Goal: Communication & Community: Answer question/provide support

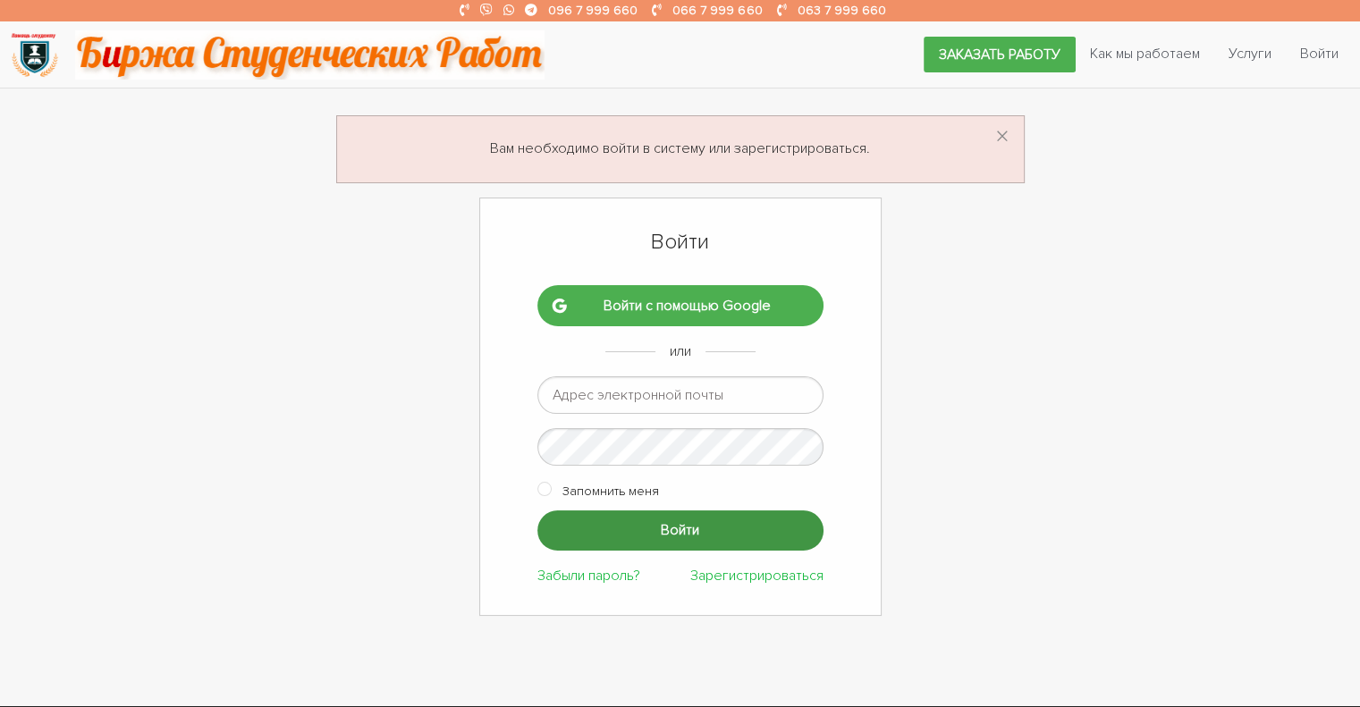
type input "[EMAIL_ADDRESS][DOMAIN_NAME]"
click at [616, 533] on input "Войти" at bounding box center [680, 530] width 286 height 40
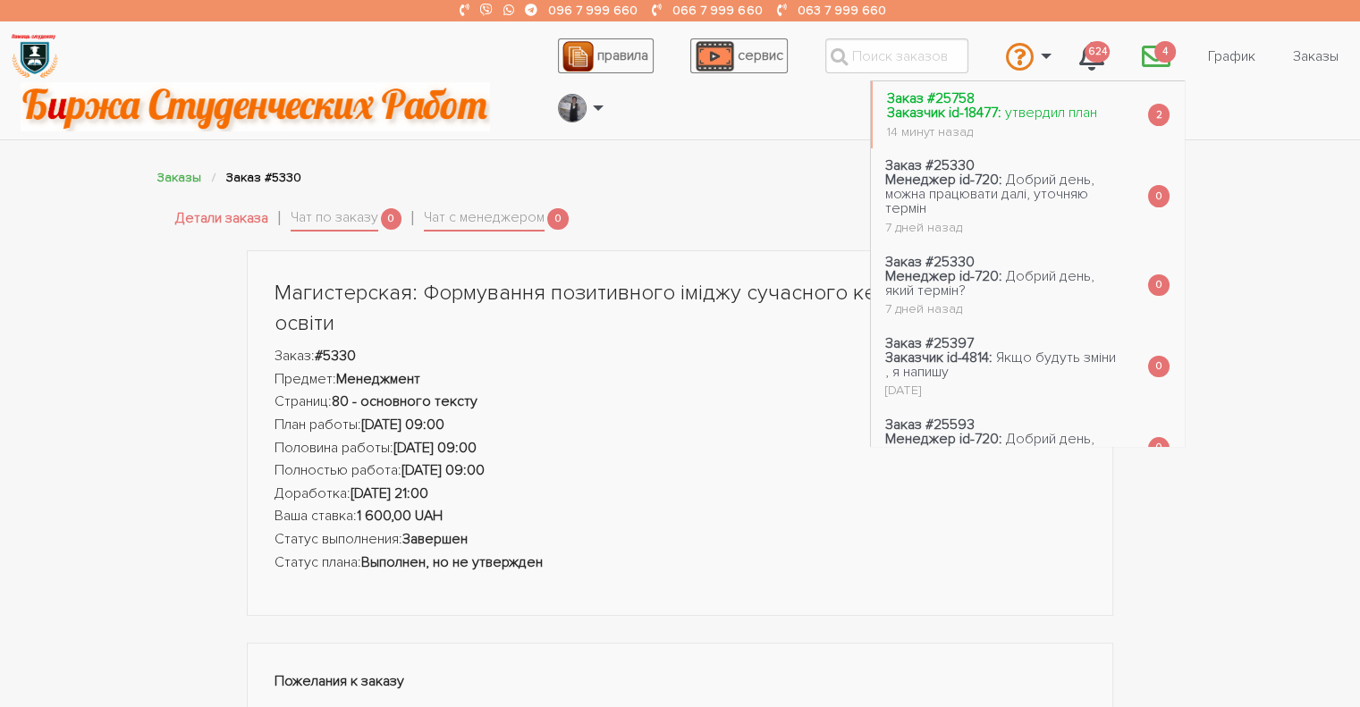
click at [1069, 114] on span "утвердил план" at bounding box center [1051, 113] width 92 height 18
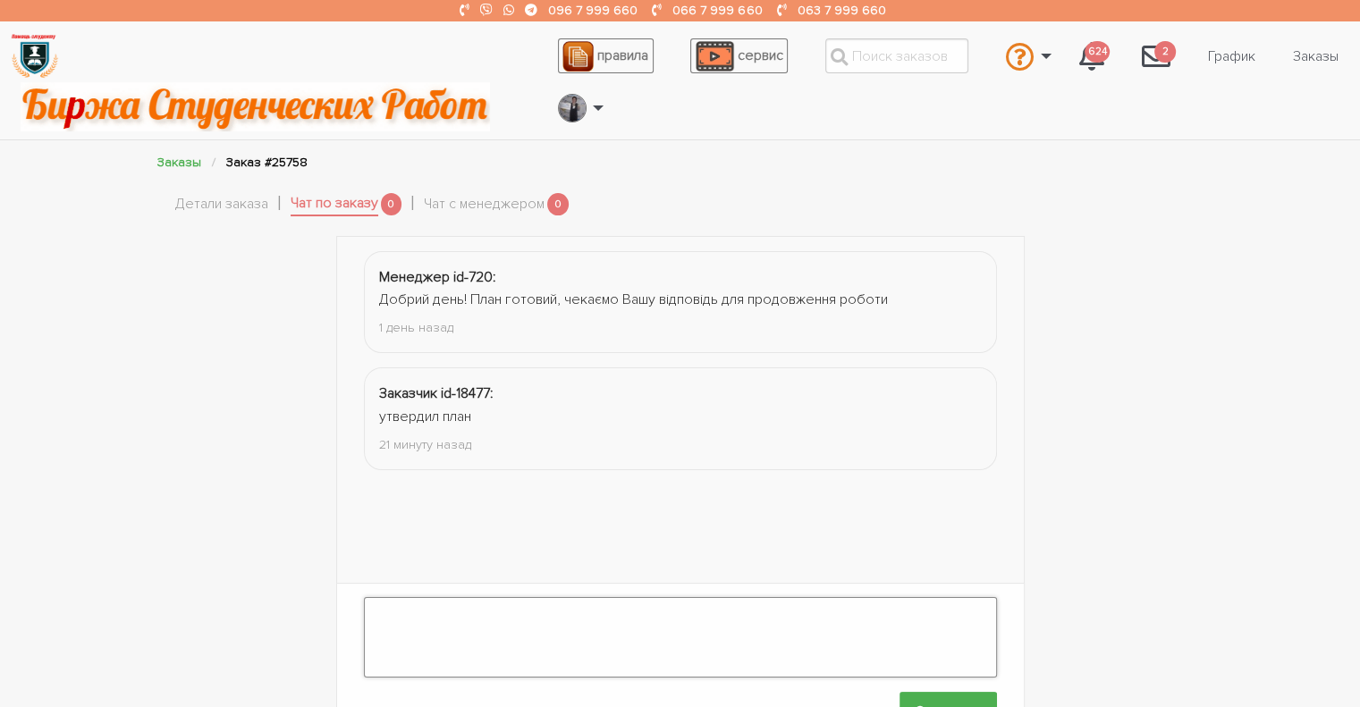
click at [539, 619] on textarea at bounding box center [680, 637] width 633 height 80
type textarea "Дякую!"
click at [936, 693] on input "Отправить" at bounding box center [947, 712] width 97 height 40
